Goal: Find specific page/section: Find specific page/section

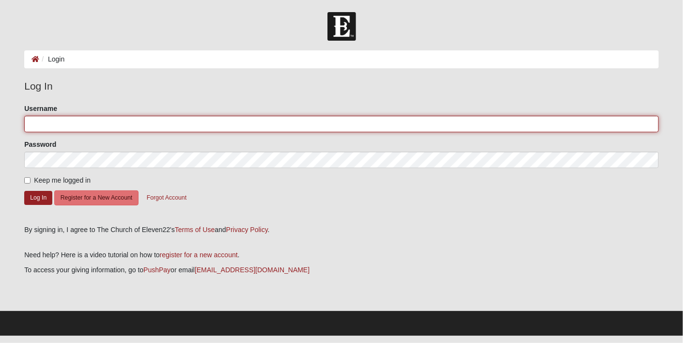
click at [75, 122] on input "Username" at bounding box center [341, 124] width 635 height 16
type input "bcnelson77"
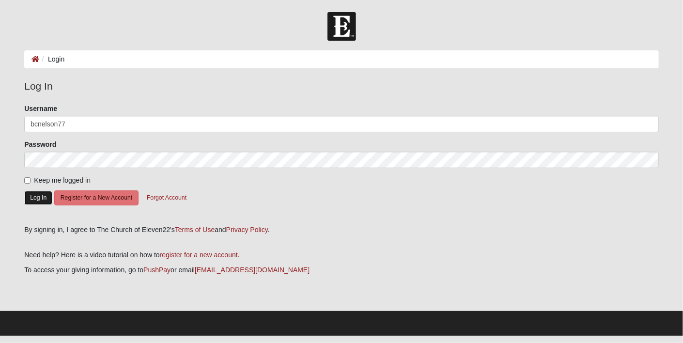
click at [37, 199] on button "Log In" at bounding box center [38, 198] width 28 height 14
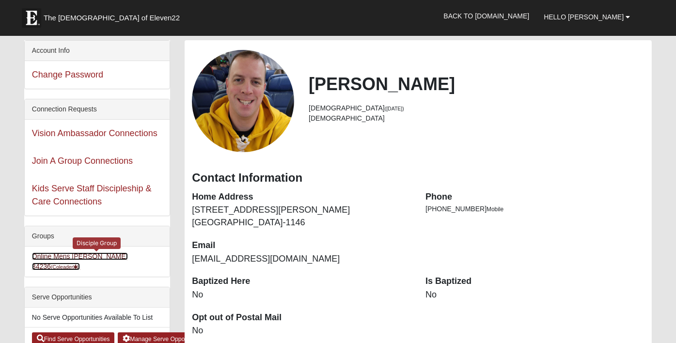
click at [95, 253] on link "Online Mens [PERSON_NAME] 34236 (Coleader )" at bounding box center [80, 261] width 96 height 18
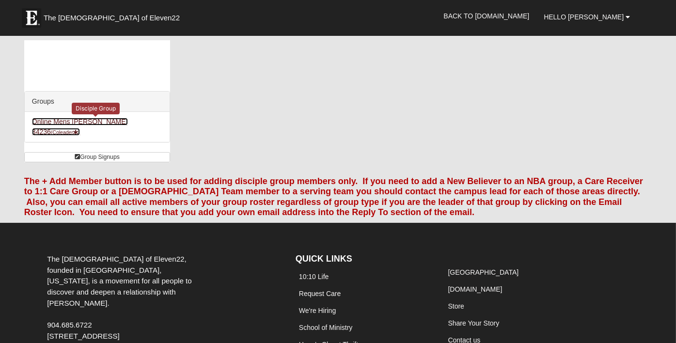
click at [99, 122] on link "Online Mens [PERSON_NAME] 34236 (Coleader )" at bounding box center [80, 127] width 96 height 18
